Goal: Transaction & Acquisition: Purchase product/service

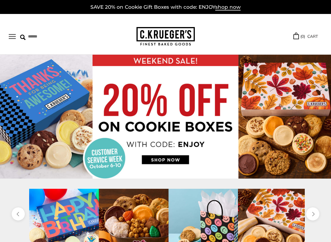
click at [16, 35] on button "Open navigation" at bounding box center [12, 36] width 7 height 5
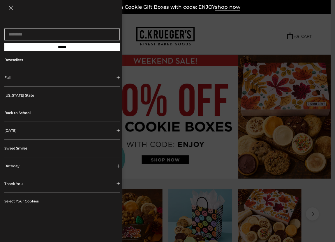
click at [228, 35] on div at bounding box center [167, 121] width 335 height 242
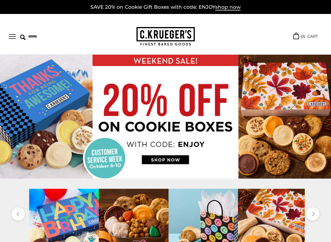
click at [156, 135] on img at bounding box center [165, 117] width 331 height 124
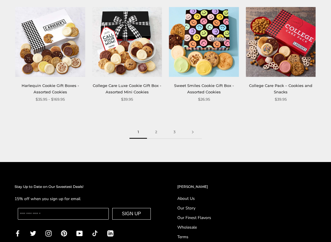
scroll to position [721, 0]
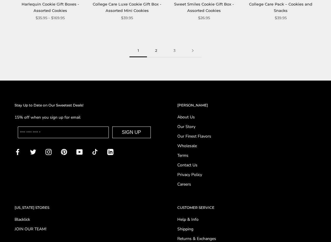
click at [158, 46] on link "2" at bounding box center [156, 50] width 18 height 13
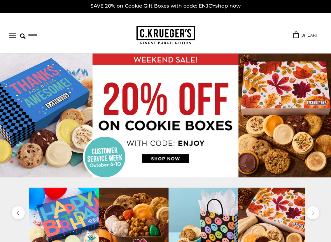
click at [13, 36] on button "Open navigation" at bounding box center [12, 35] width 7 height 5
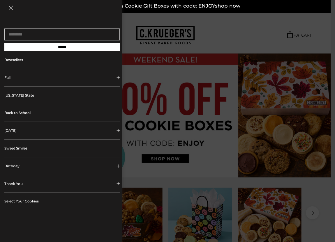
click at [7, 79] on button "Fall" at bounding box center [61, 77] width 115 height 17
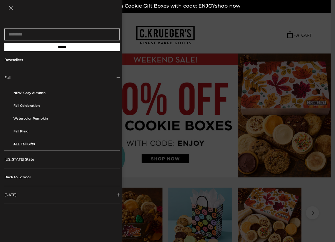
click at [15, 145] on link "ALL Fall Gifts" at bounding box center [64, 144] width 102 height 13
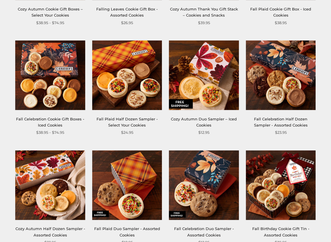
scroll to position [645, 0]
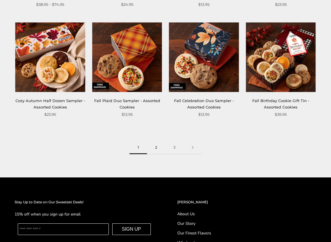
click at [156, 141] on link "2" at bounding box center [156, 147] width 18 height 13
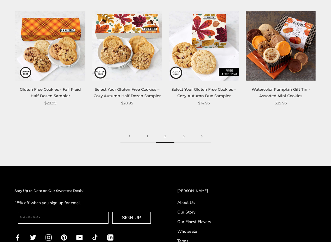
scroll to position [735, 0]
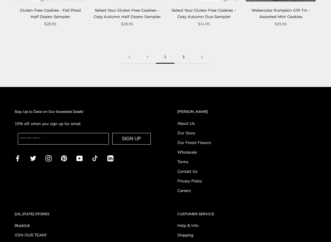
click at [186, 51] on link "3" at bounding box center [183, 57] width 18 height 13
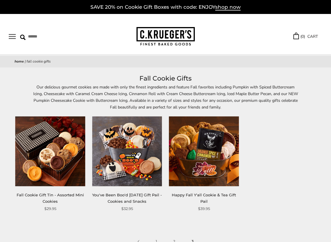
click at [16, 38] on button "Open navigation" at bounding box center [12, 36] width 7 height 5
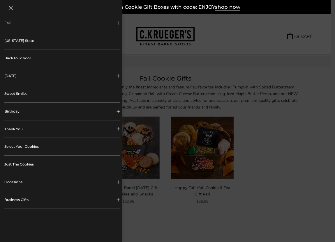
scroll to position [87, 0]
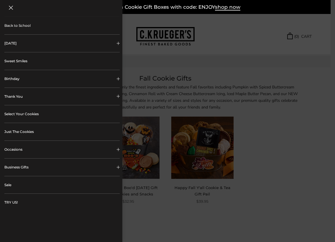
click at [23, 153] on button "Occasions" at bounding box center [61, 149] width 115 height 17
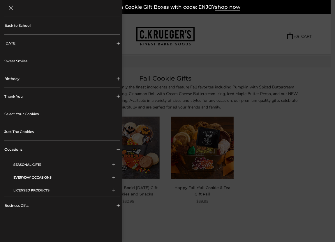
click at [32, 179] on button "EVERYDAY OCCASIONS" at bounding box center [64, 177] width 102 height 13
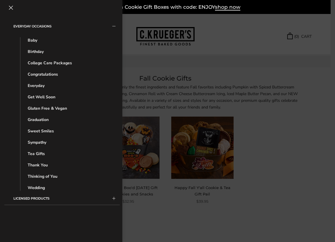
scroll to position [255, 0]
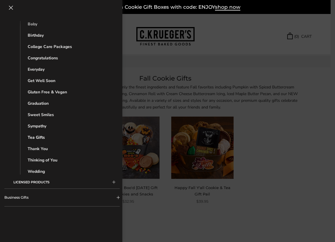
click at [32, 139] on link "Tea Gifts" at bounding box center [66, 138] width 77 height 6
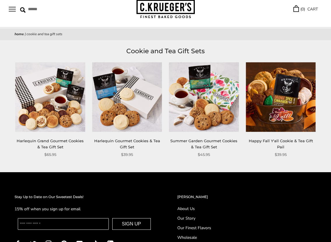
scroll to position [27, 0]
